Goal: Find specific page/section: Find specific page/section

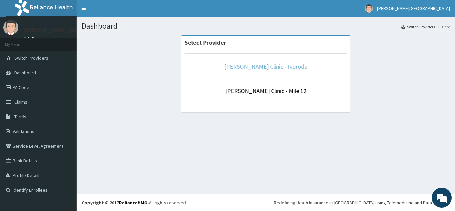
click at [270, 64] on link "[PERSON_NAME] Clinic - Ikorodu" at bounding box center [265, 67] width 83 height 8
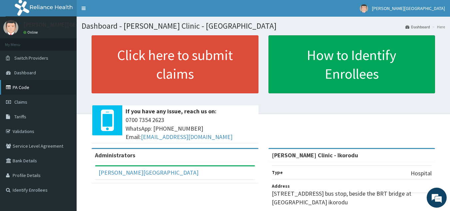
click at [16, 85] on link "PA Code" at bounding box center [38, 87] width 77 height 15
